Goal: Find specific page/section: Find specific page/section

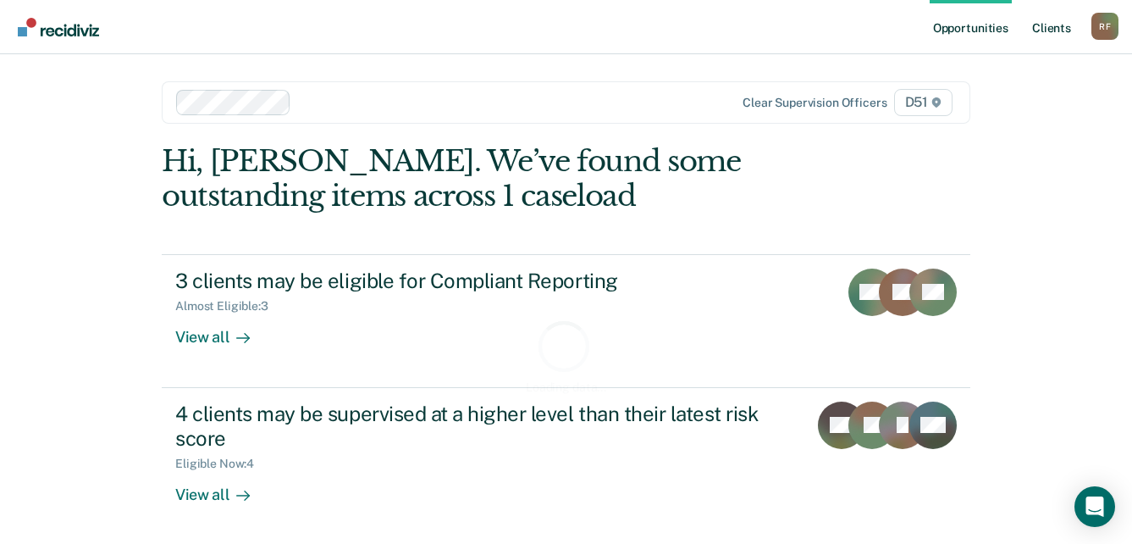
click at [1064, 25] on link "Client s" at bounding box center [1052, 27] width 46 height 54
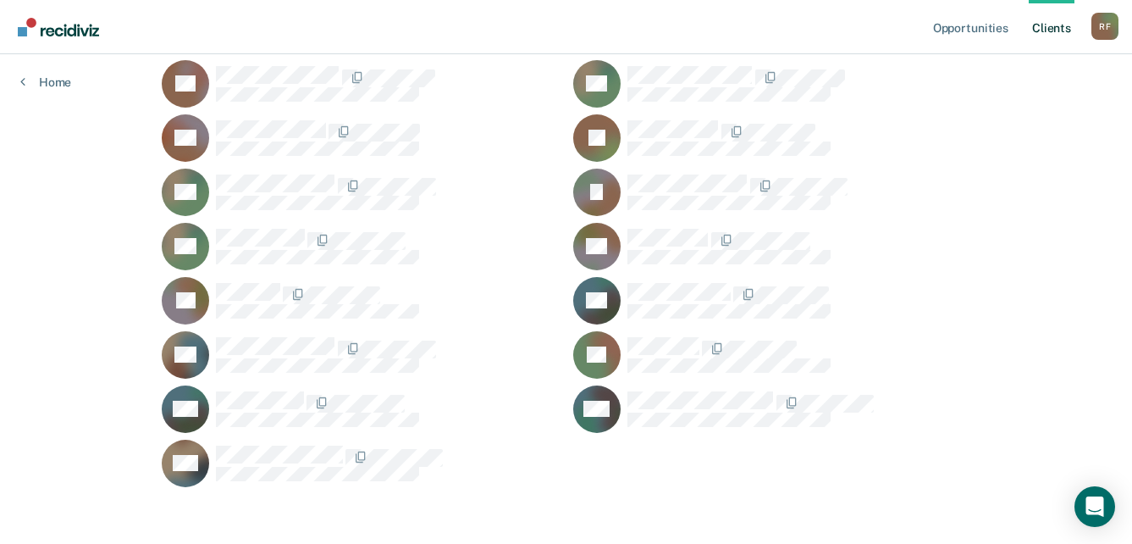
scroll to position [2048, 0]
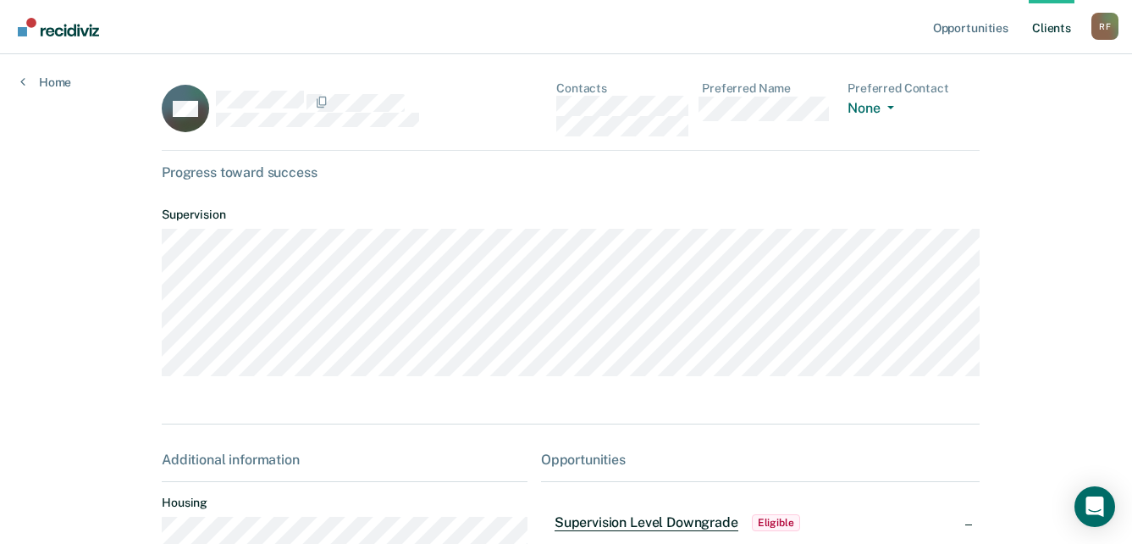
click at [544, 114] on div "SW Contacts Preferred Name Preferred Contact None Call Text Email None" at bounding box center [571, 115] width 818 height 69
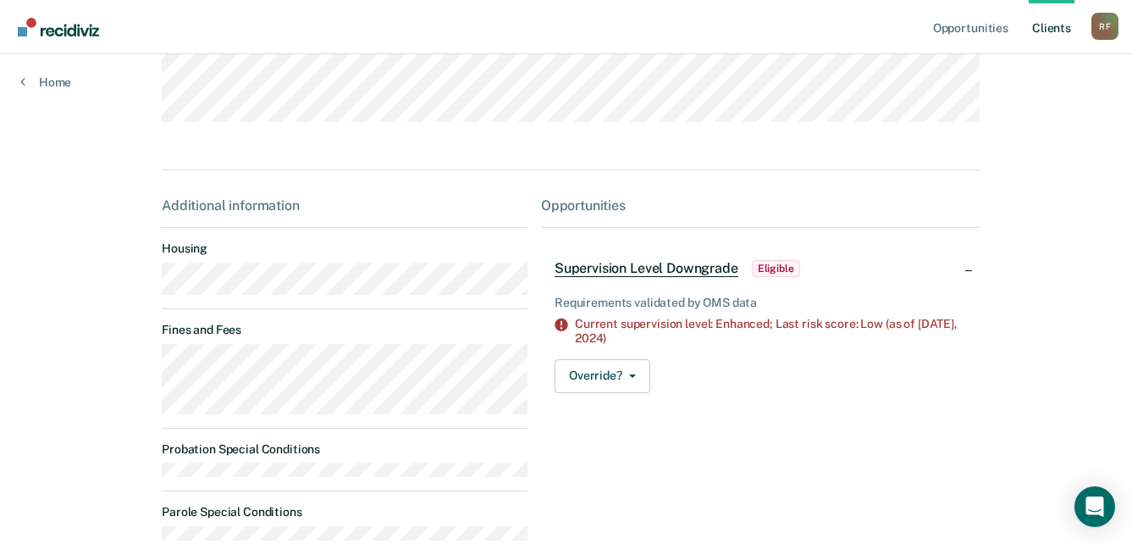
scroll to position [339, 0]
